Goal: Information Seeking & Learning: Check status

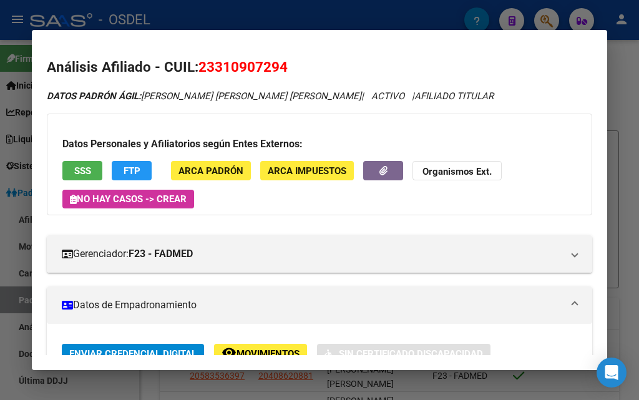
scroll to position [37, 0]
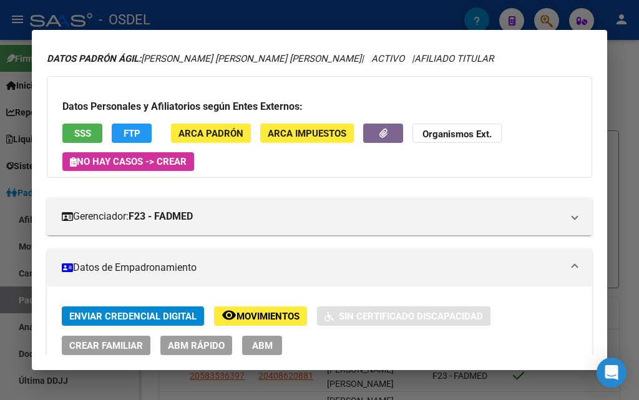
click at [541, 17] on div at bounding box center [319, 200] width 639 height 400
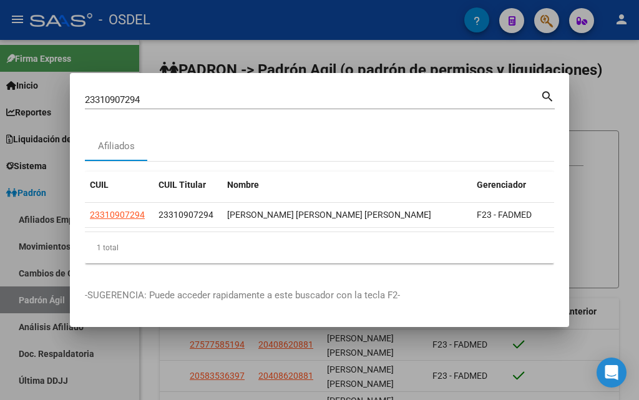
click at [541, 17] on div at bounding box center [319, 200] width 639 height 400
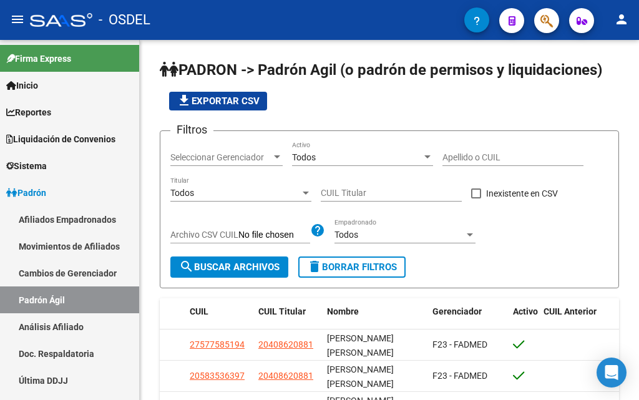
click at [546, 24] on icon "button" at bounding box center [547, 21] width 12 height 14
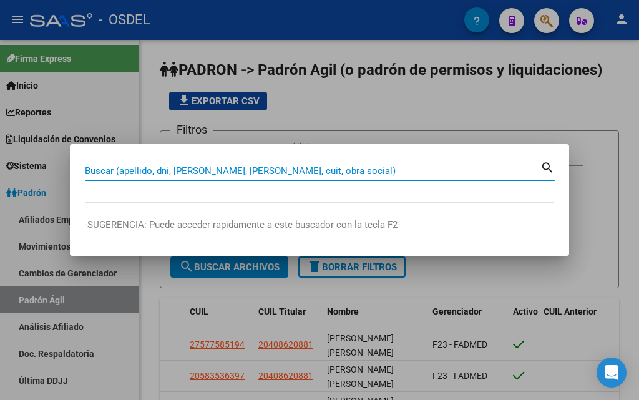
paste input "20424734536"
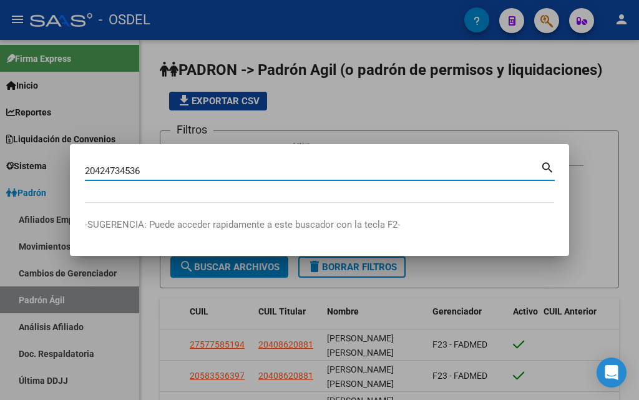
type input "20424734536"
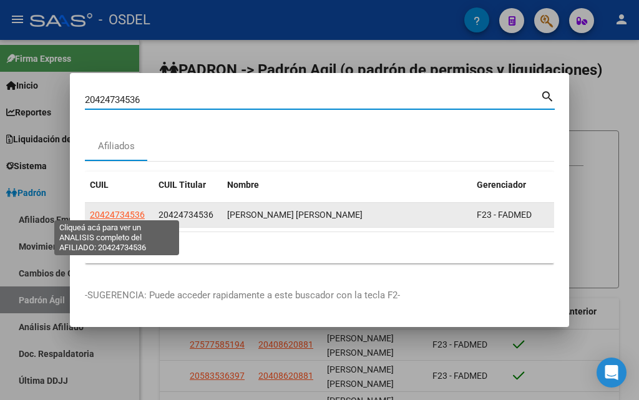
click at [116, 213] on span "20424734536" at bounding box center [117, 215] width 55 height 10
type textarea "20424734536"
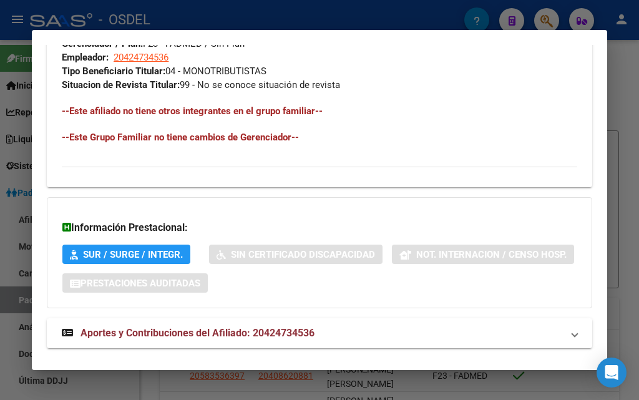
scroll to position [809, 0]
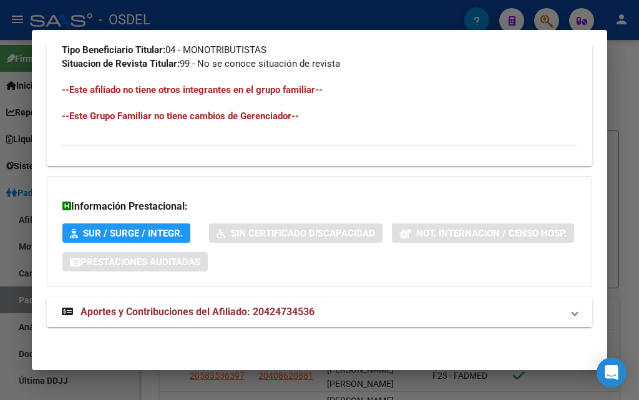
click at [137, 315] on span "Aportes y Contribuciones del Afiliado: 20424734536" at bounding box center [198, 312] width 234 height 12
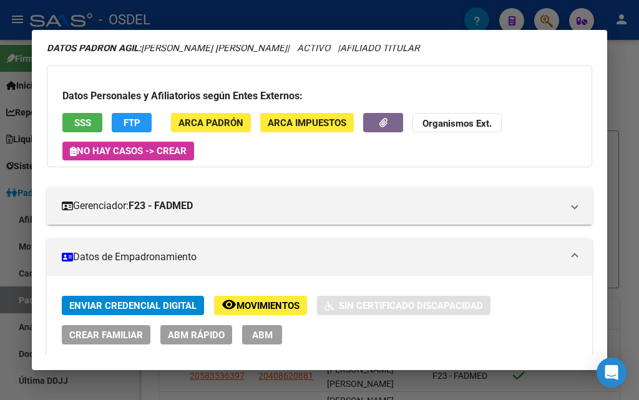
scroll to position [0, 0]
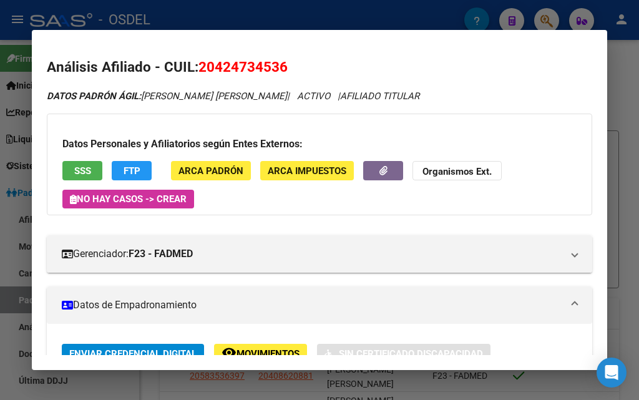
click at [80, 168] on span "SSS" at bounding box center [82, 170] width 17 height 11
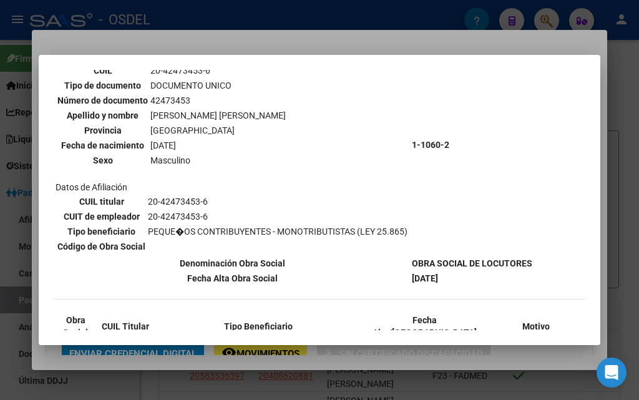
scroll to position [98, 0]
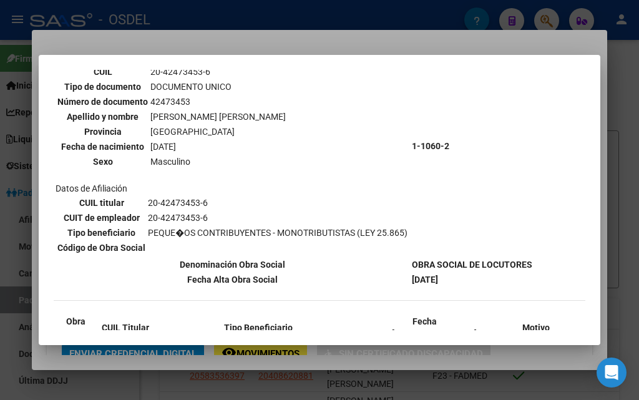
click at [435, 18] on div at bounding box center [319, 200] width 639 height 400
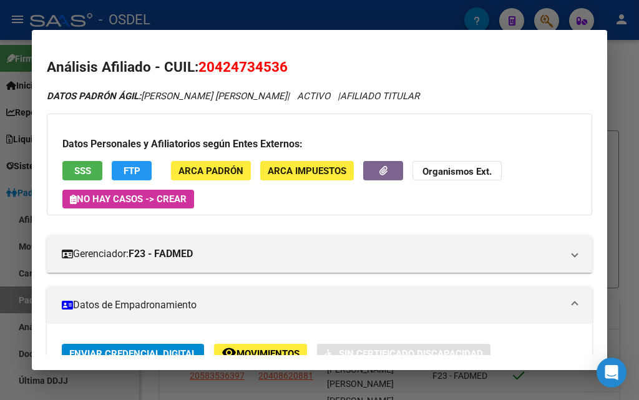
click at [624, 107] on div at bounding box center [319, 200] width 639 height 400
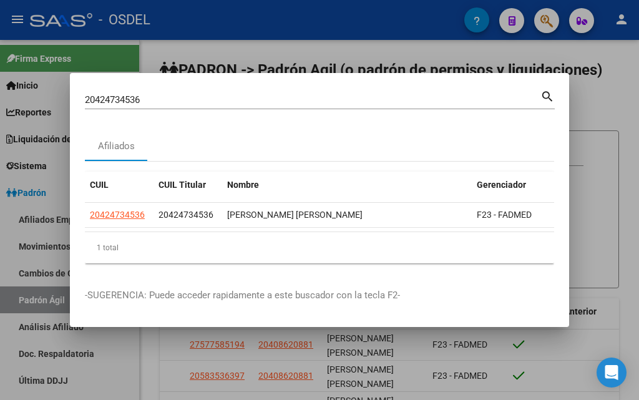
click at [624, 107] on div at bounding box center [319, 200] width 639 height 400
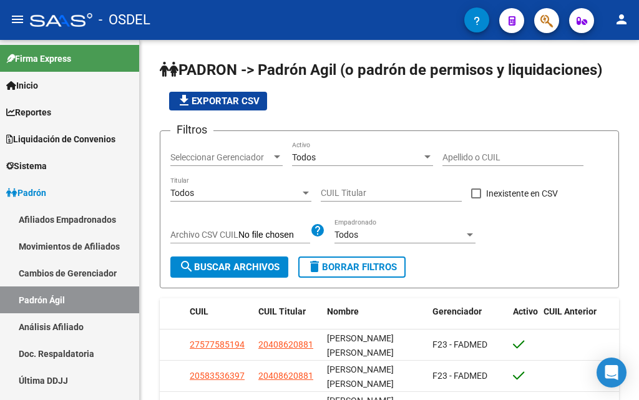
click at [540, 24] on button "button" at bounding box center [546, 20] width 25 height 25
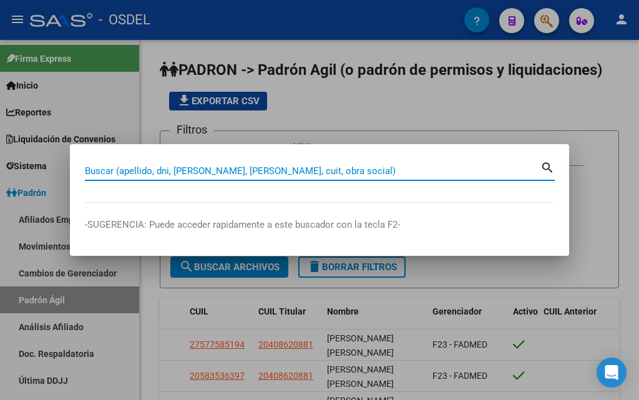
click at [222, 168] on input "Buscar (apellido, dni, [PERSON_NAME], [PERSON_NAME], cuit, obra social)" at bounding box center [313, 170] width 456 height 11
paste input "20425831179"
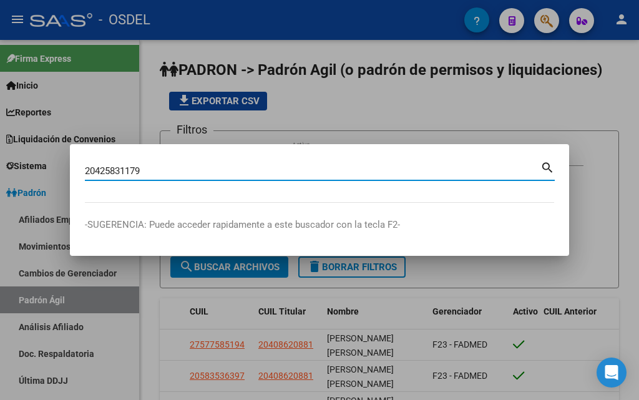
type input "20425831179"
